Goal: Task Accomplishment & Management: Manage account settings

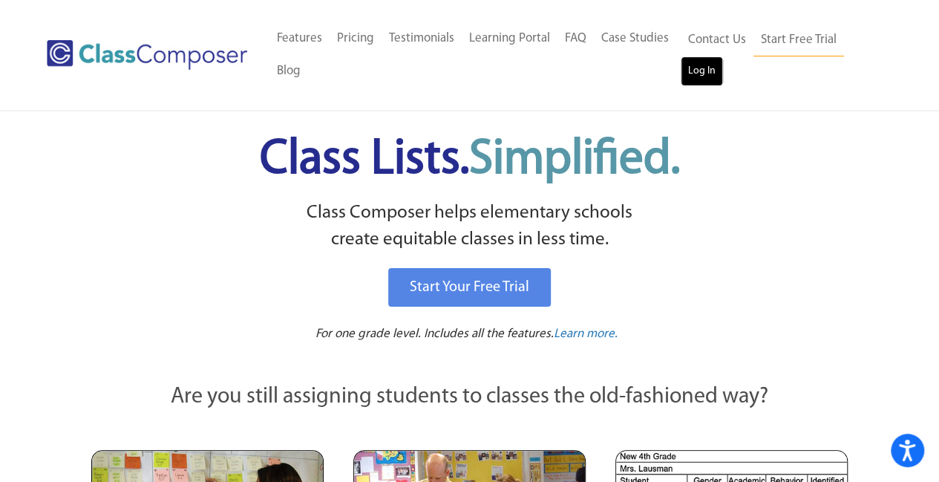
click at [707, 65] on link "Log In" at bounding box center [702, 71] width 42 height 30
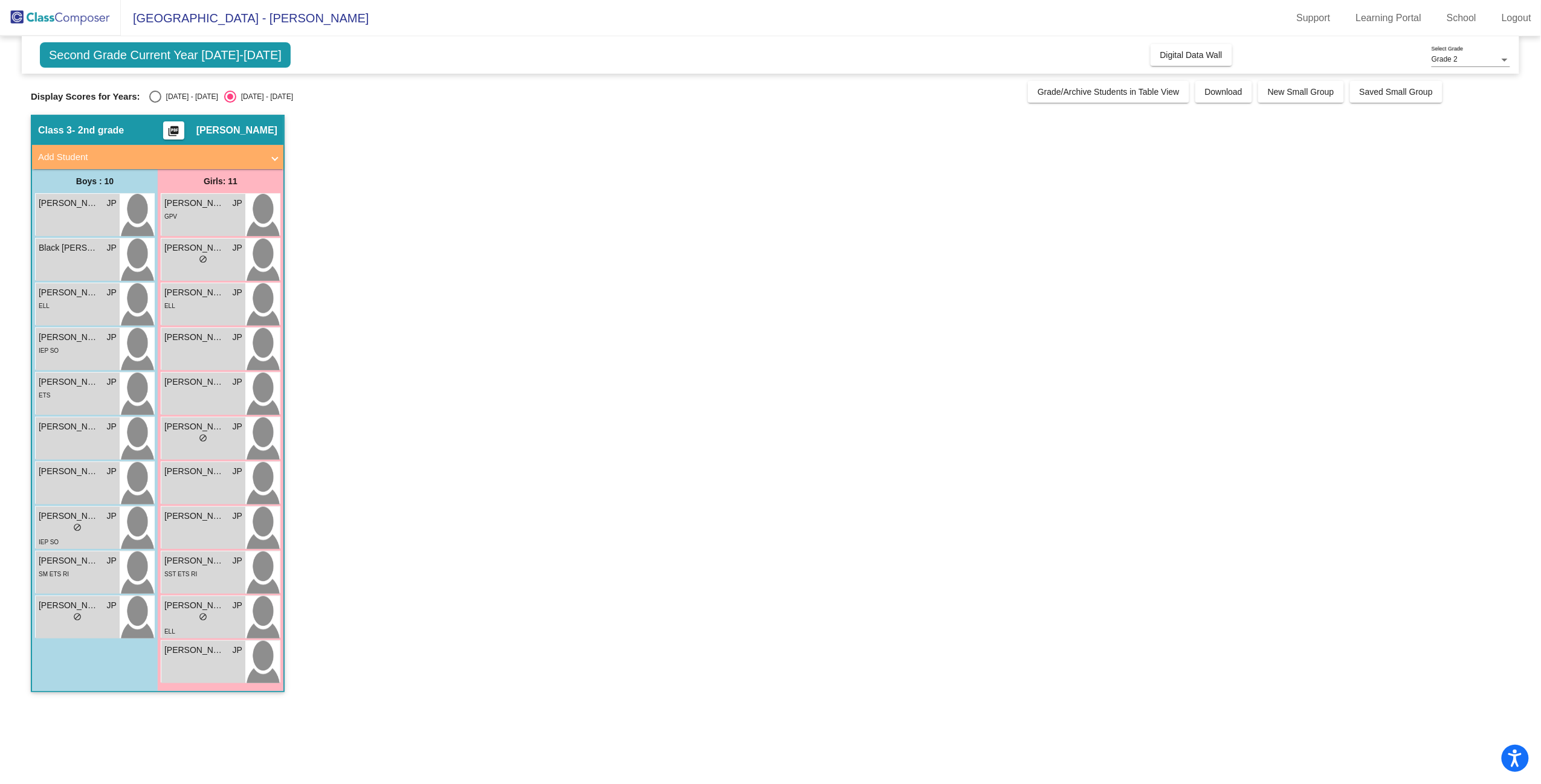
click at [154, 100] on div "Select an option" at bounding box center [155, 96] width 12 height 12
click at [155, 103] on input "2024 - 2025" at bounding box center [155, 103] width 1 height 1
radio input "true"
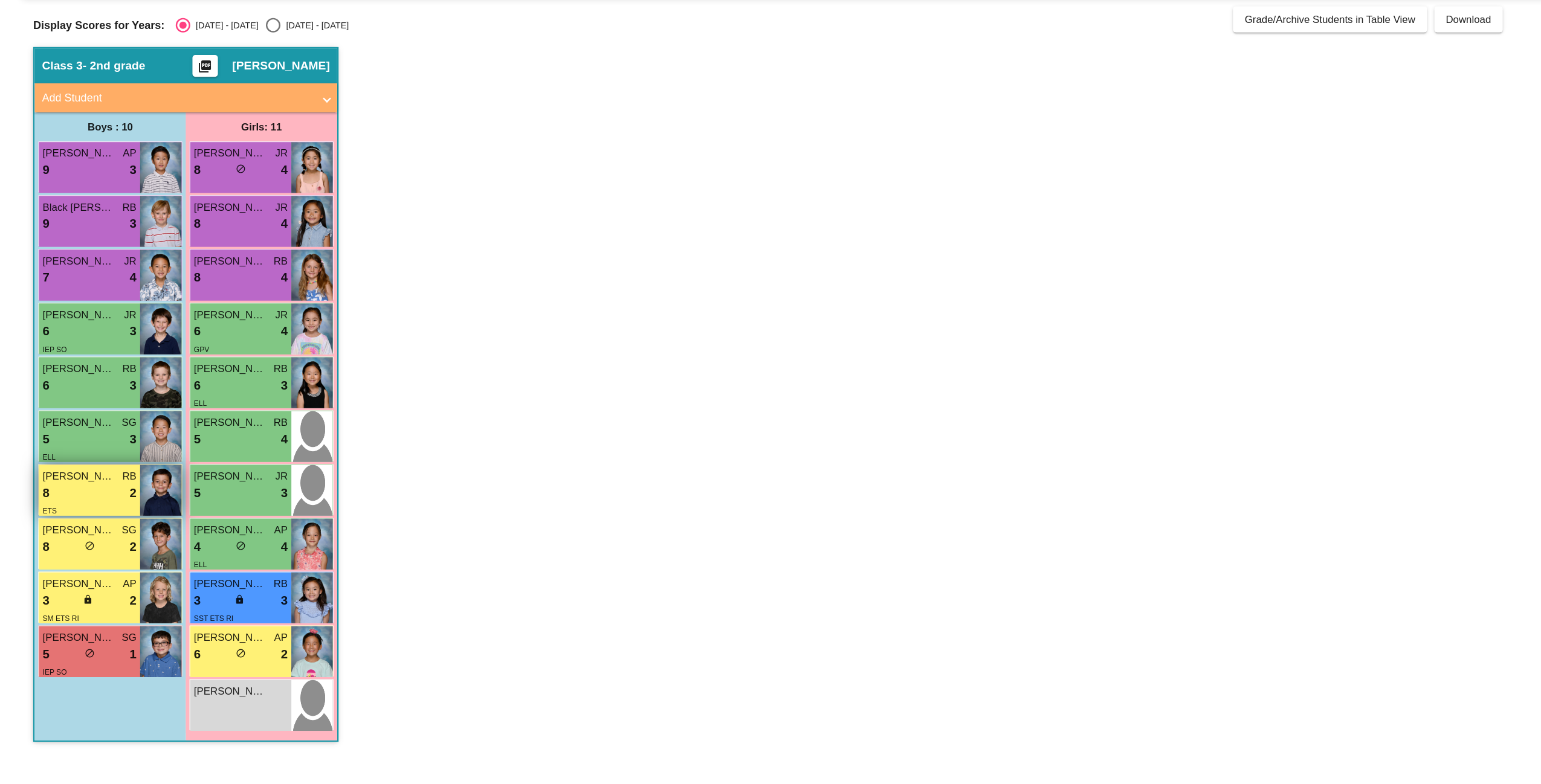
click at [58, 470] on span "Lucas Desharnais" at bounding box center [68, 471] width 60 height 13
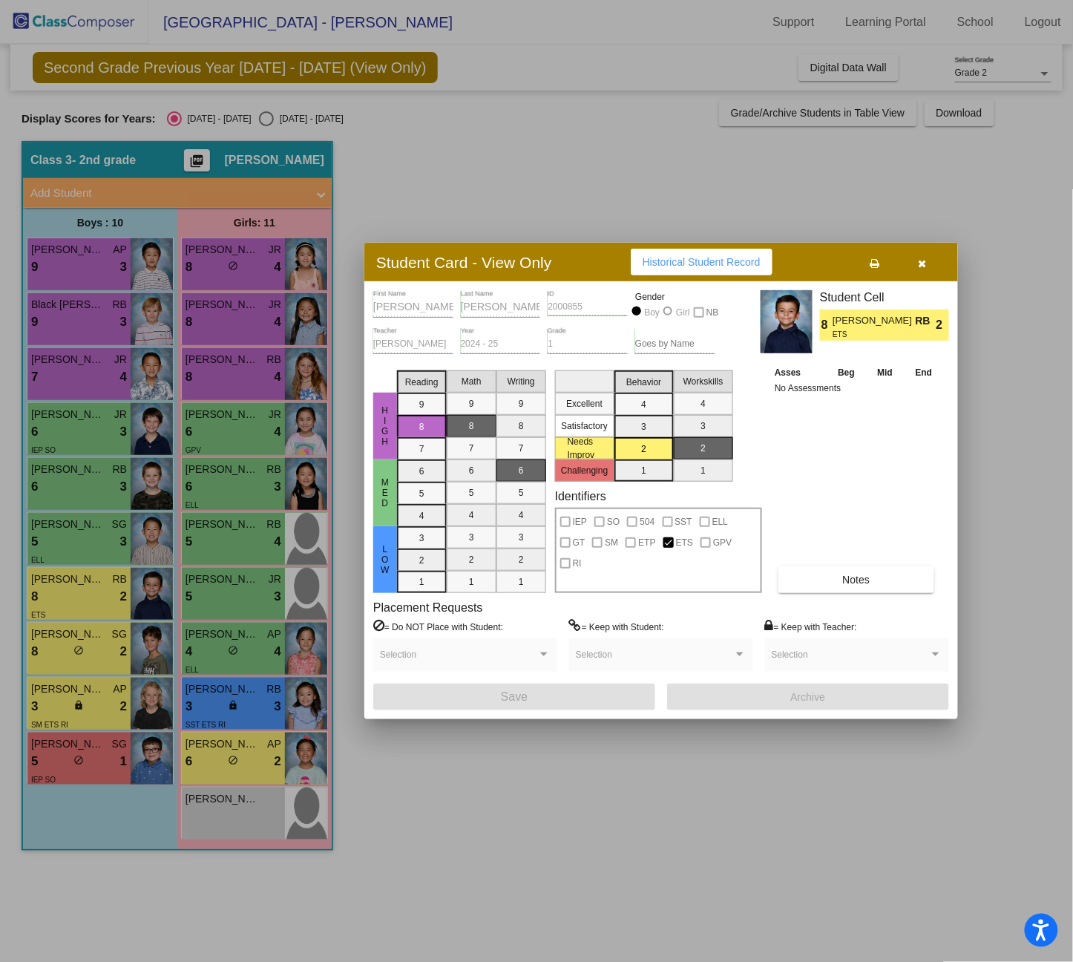
click at [367, 209] on div at bounding box center [536, 481] width 1073 height 962
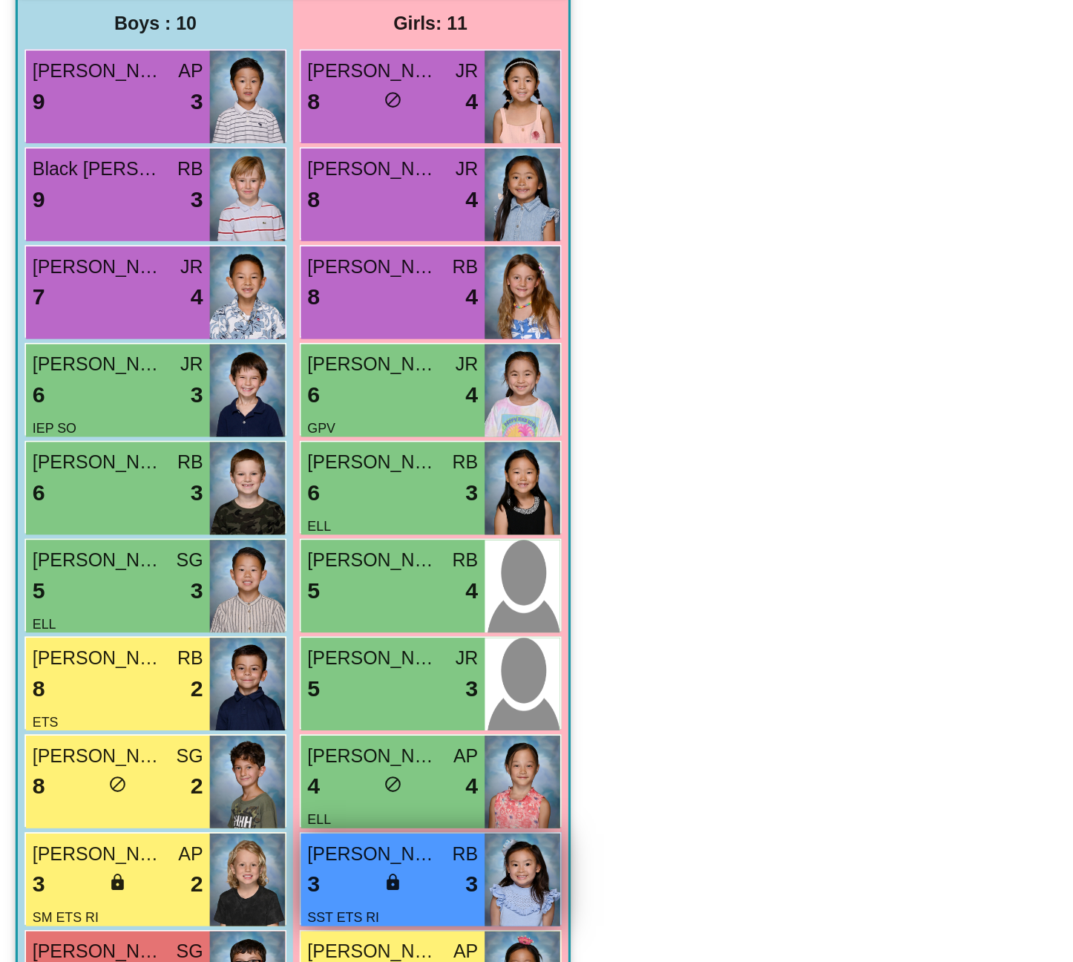
click at [201, 689] on span "Olivia Truong-Cao" at bounding box center [223, 689] width 74 height 16
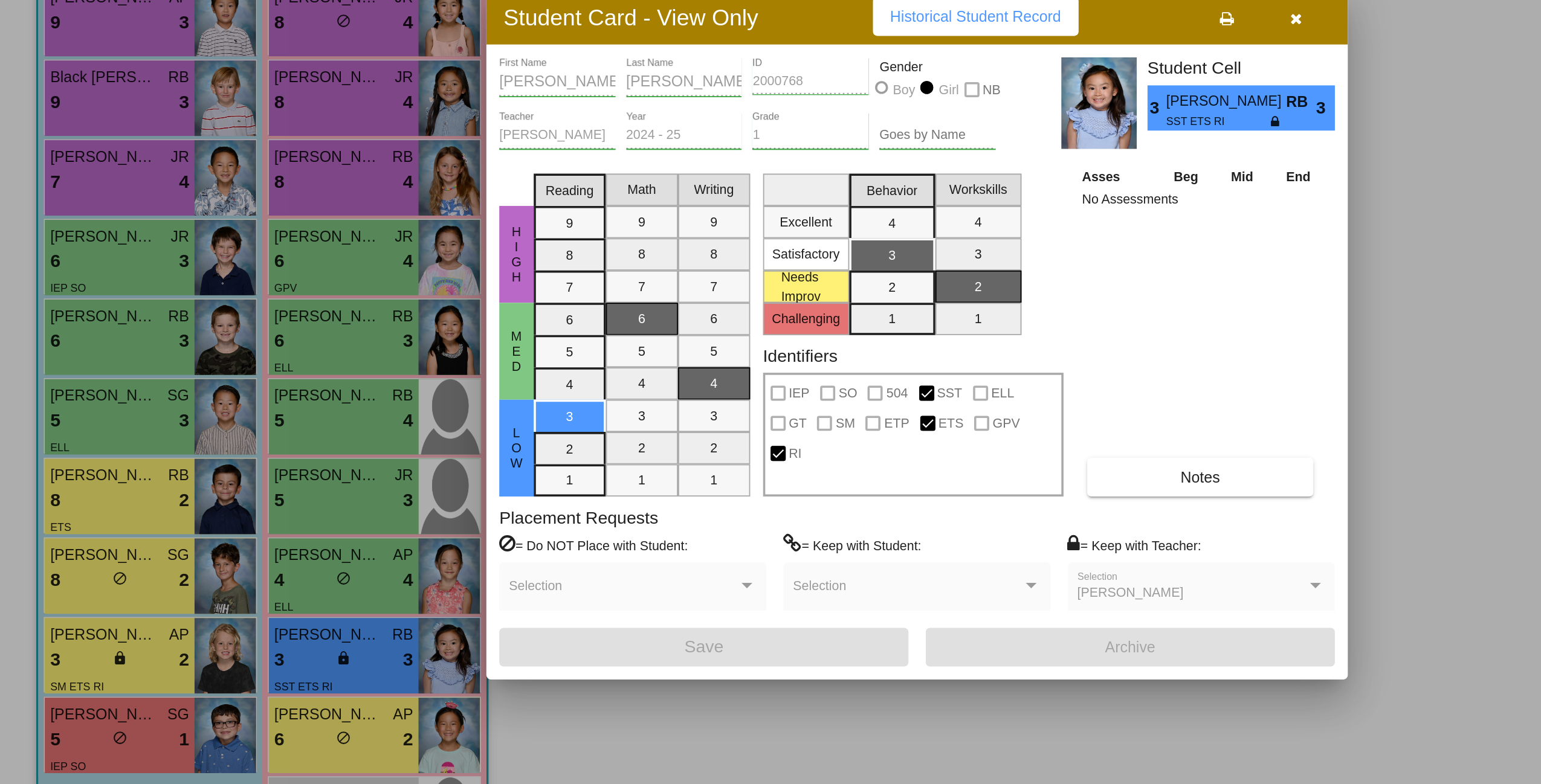
click at [198, 467] on div at bounding box center [770, 392] width 1541 height 784
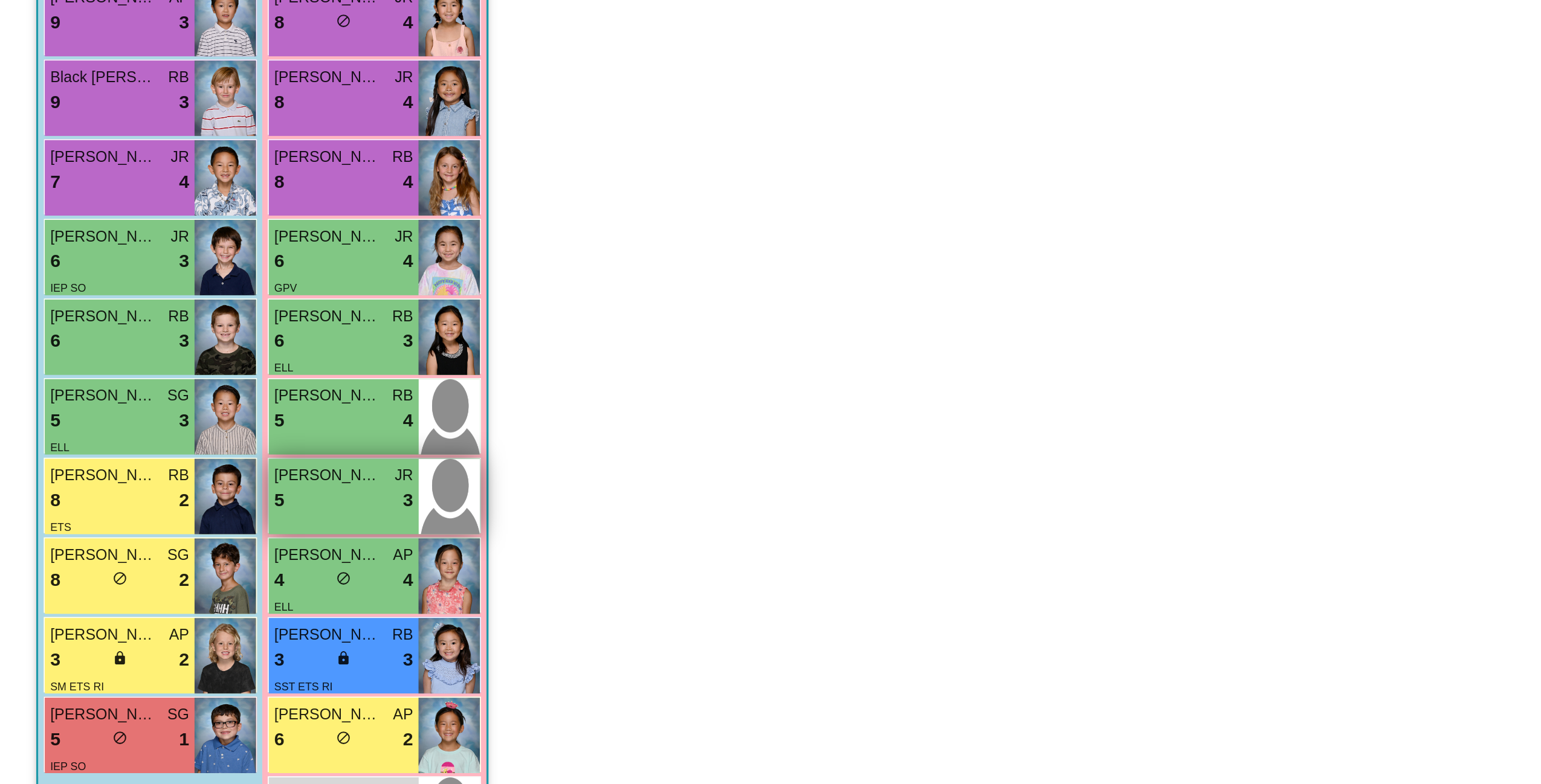
click at [200, 469] on span "Nea Mangandi" at bounding box center [195, 471] width 60 height 13
